Goal: Information Seeking & Learning: Find specific page/section

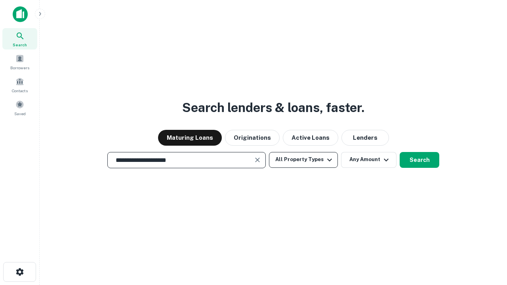
type input "**********"
click at [303, 160] on button "All Property Types" at bounding box center [303, 160] width 69 height 16
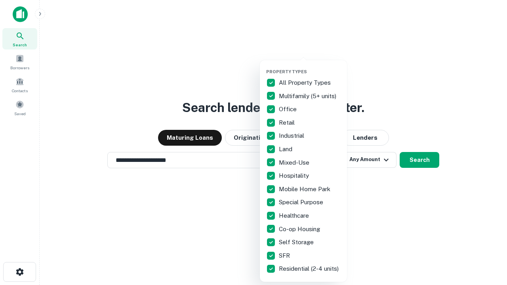
click at [310, 67] on button "button" at bounding box center [309, 67] width 87 height 0
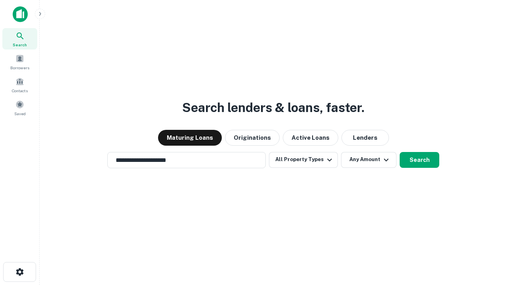
scroll to position [12, 0]
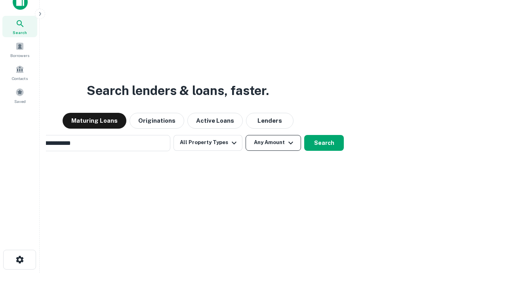
click at [246, 135] on button "Any Amount" at bounding box center [273, 143] width 55 height 16
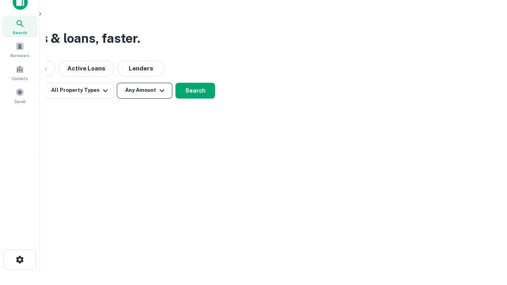
scroll to position [13, 0]
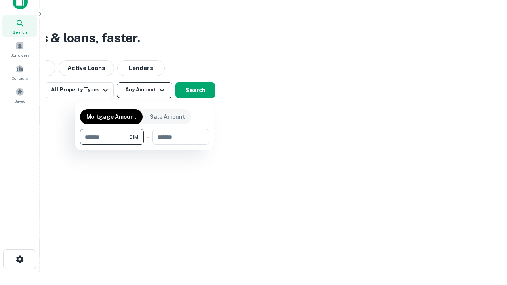
type input "*******"
click at [145, 145] on button "button" at bounding box center [144, 145] width 129 height 0
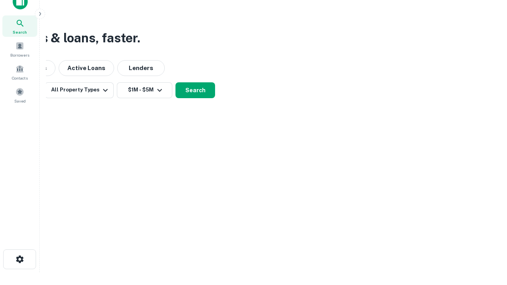
scroll to position [12, 0]
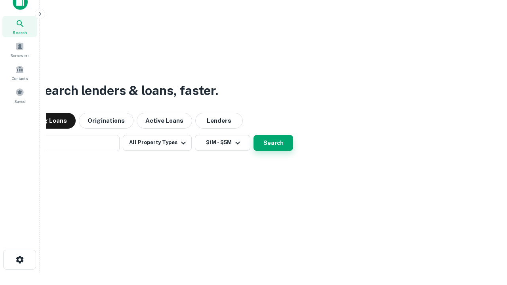
click at [253, 135] on button "Search" at bounding box center [273, 143] width 40 height 16
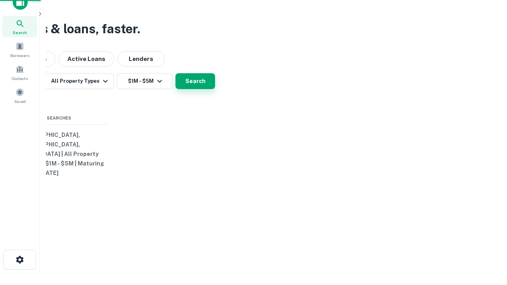
scroll to position [13, 0]
